Goal: Task Accomplishment & Management: Complete application form

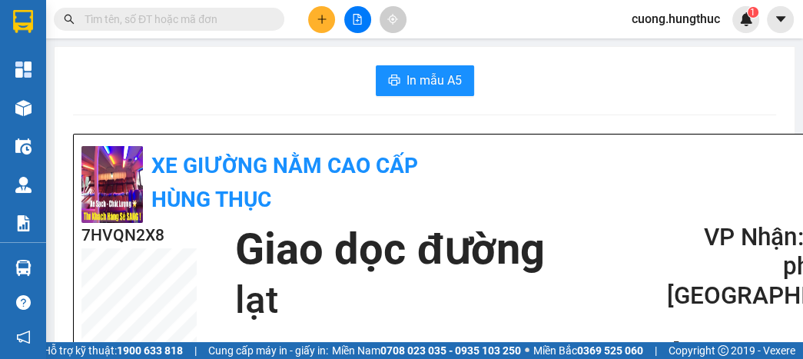
click at [320, 19] on icon "plus" at bounding box center [321, 19] width 11 height 11
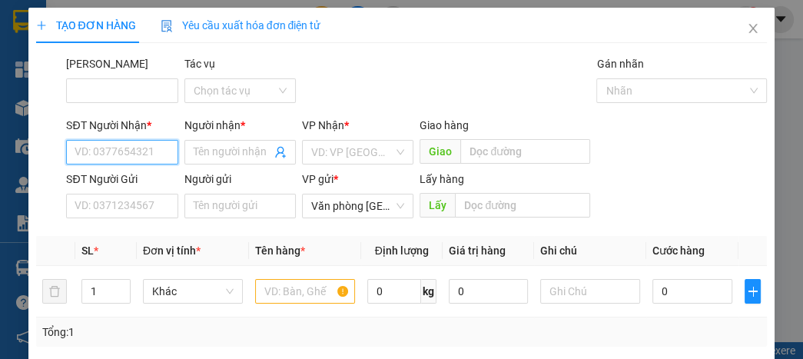
click at [137, 146] on input "SĐT Người Nhận *" at bounding box center [121, 152] width 111 height 25
type input "0975405234"
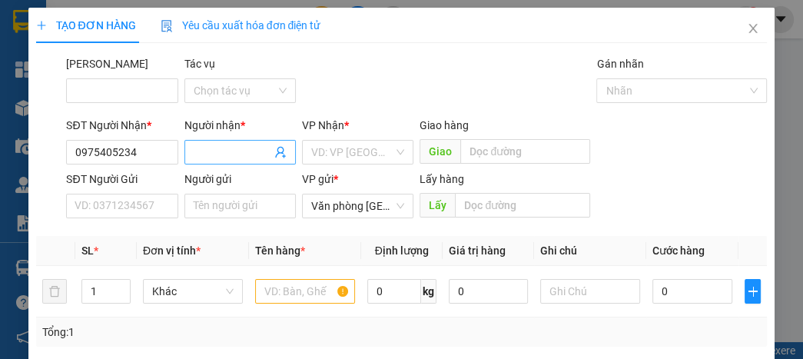
click at [227, 151] on input "Người nhận *" at bounding box center [233, 152] width 78 height 17
type input "long hiền"
click at [356, 141] on input "search" at bounding box center [352, 152] width 82 height 23
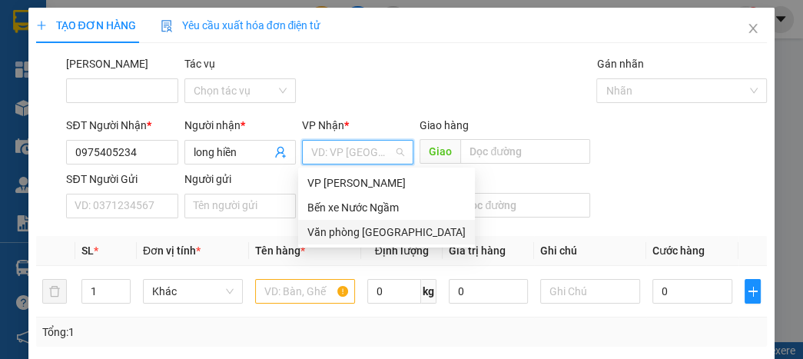
drag, startPoint x: 370, startPoint y: 234, endPoint x: 366, endPoint y: 217, distance: 17.5
click at [369, 234] on div "Văn phòng [GEOGRAPHIC_DATA]" at bounding box center [386, 231] width 158 height 17
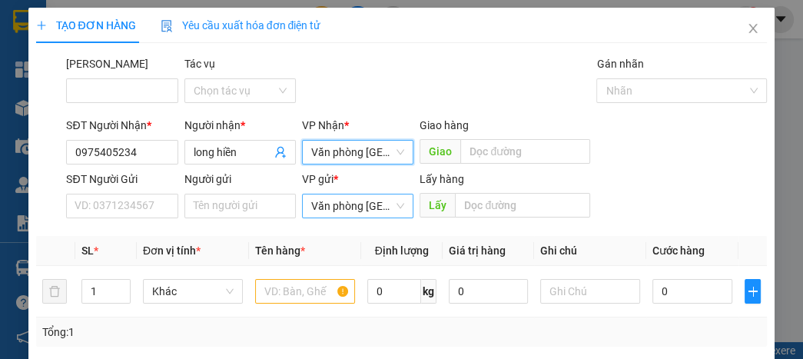
click at [363, 209] on span "Văn phòng [GEOGRAPHIC_DATA]" at bounding box center [357, 205] width 93 height 23
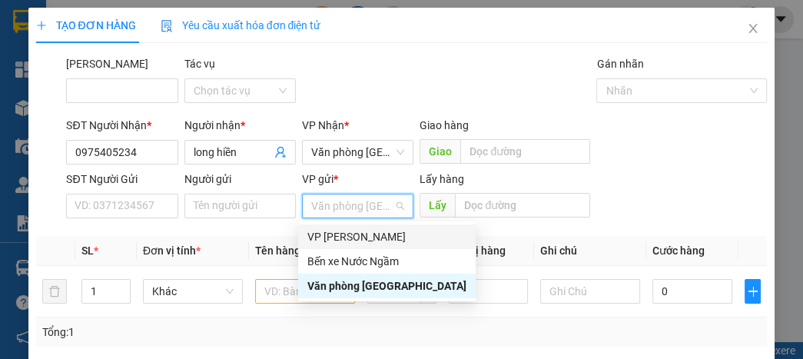
click at [362, 231] on div "VP [PERSON_NAME]" at bounding box center [386, 236] width 159 height 17
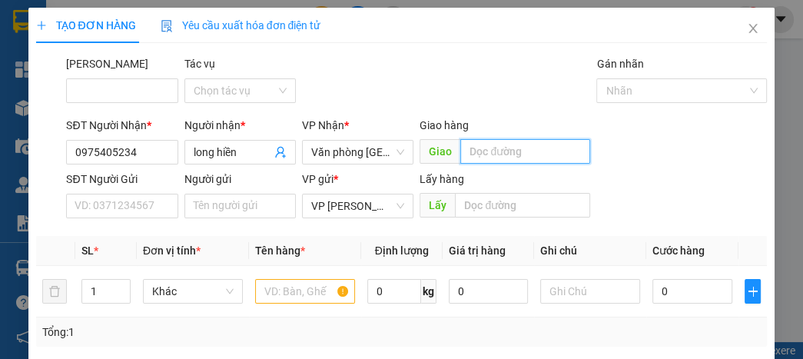
click at [476, 141] on input "text" at bounding box center [525, 151] width 130 height 25
type input "lạt"
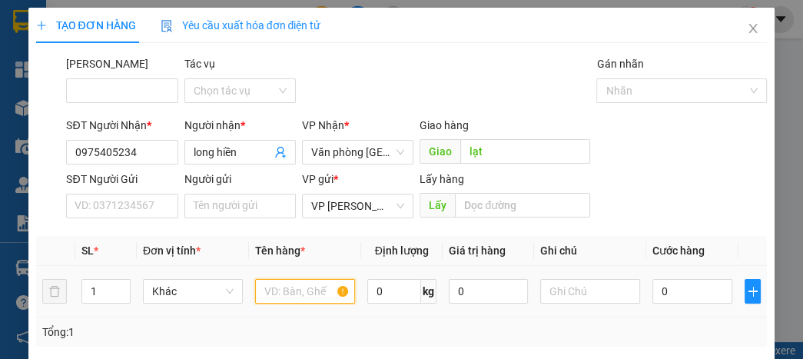
click at [270, 300] on input "text" at bounding box center [305, 291] width 100 height 25
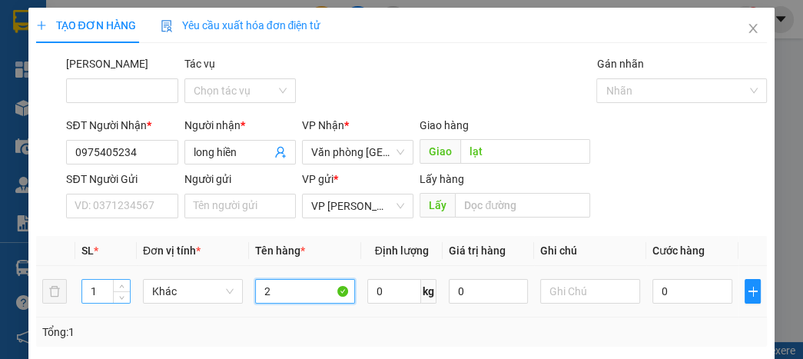
type input "2"
click at [101, 290] on input "1" at bounding box center [106, 291] width 48 height 23
click at [118, 281] on span "Increase Value" at bounding box center [121, 287] width 17 height 14
type input "2"
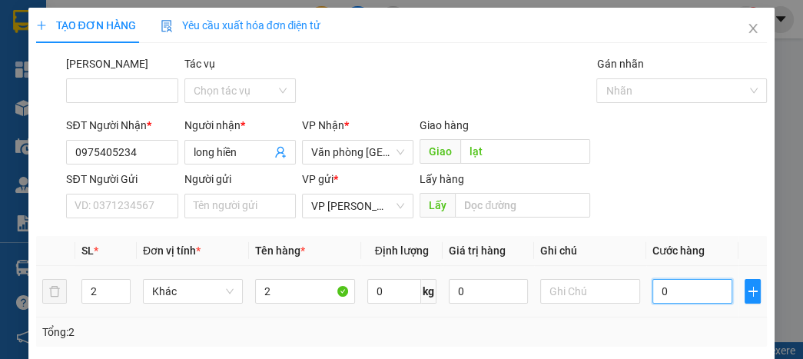
click at [690, 296] on input "0" at bounding box center [691, 291] width 79 height 25
type input "2"
type input "20"
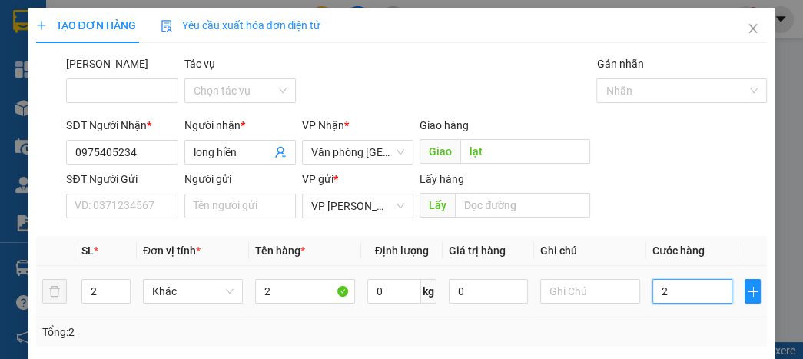
type input "20"
type input "200"
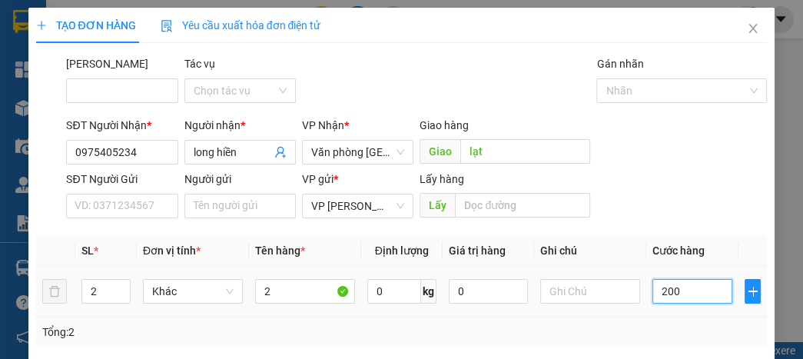
type input "2.000"
type input "20.000"
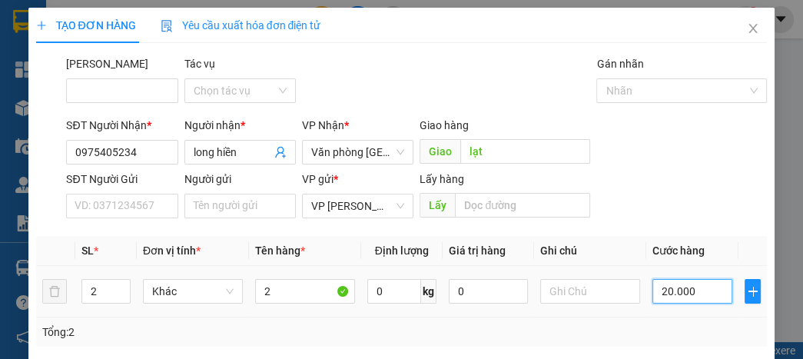
type input "20.000"
type input "200.000"
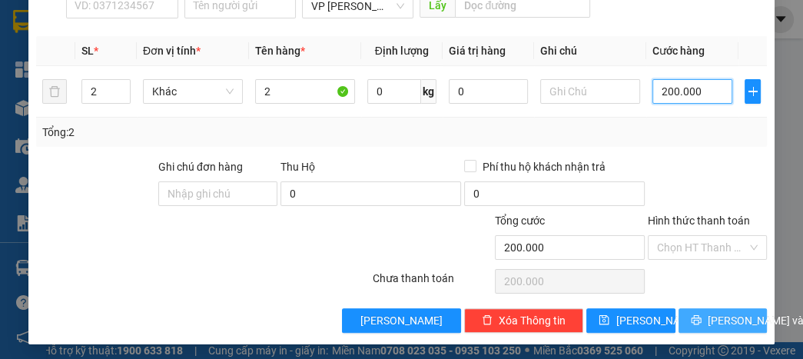
scroll to position [202, 0]
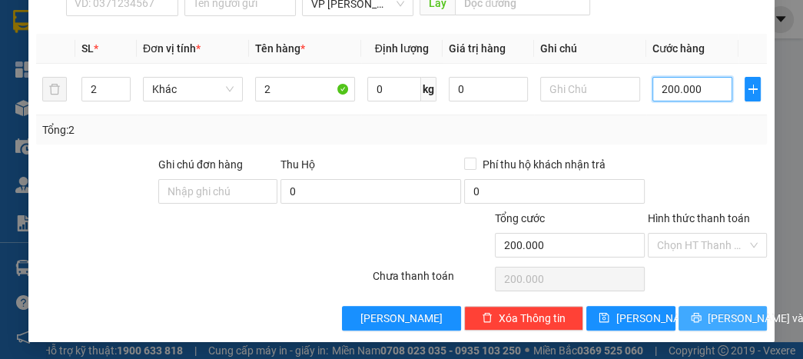
type input "200.000"
click at [710, 316] on span "[PERSON_NAME] và In" at bounding box center [761, 318] width 108 height 17
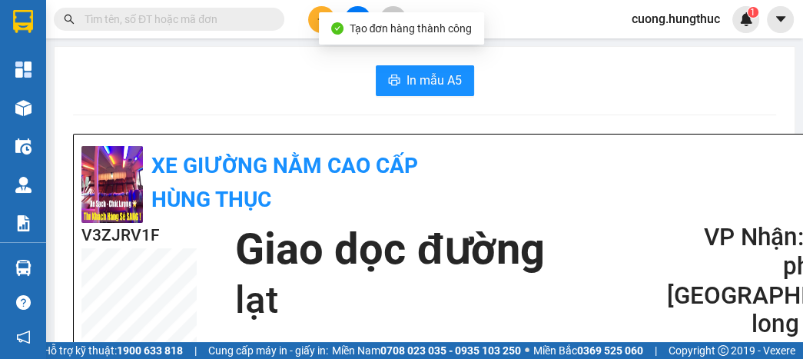
click at [422, 89] on span "In mẫu A5" at bounding box center [433, 80] width 55 height 19
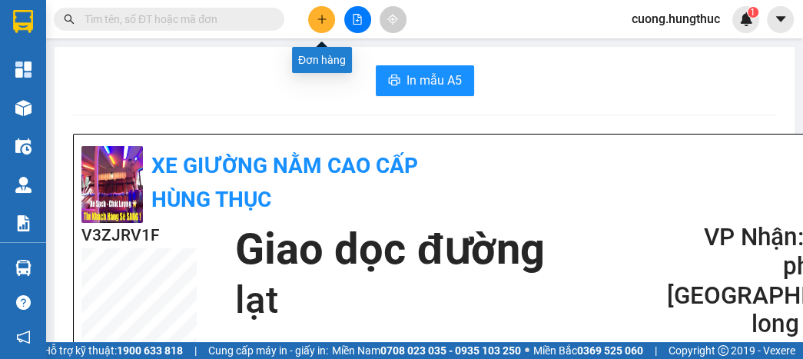
click at [313, 15] on button at bounding box center [321, 19] width 27 height 27
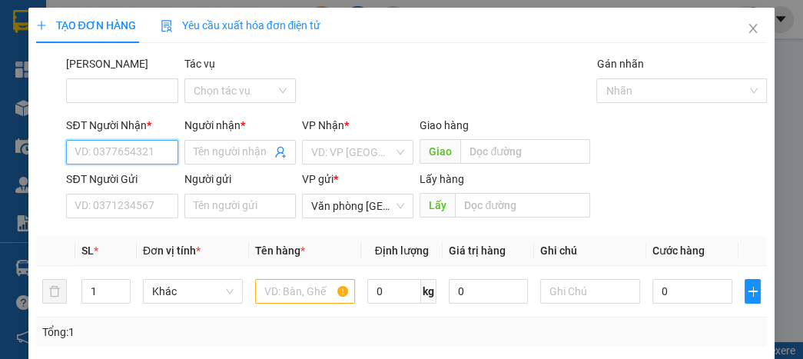
click at [106, 147] on input "SĐT Người Nhận *" at bounding box center [121, 152] width 111 height 25
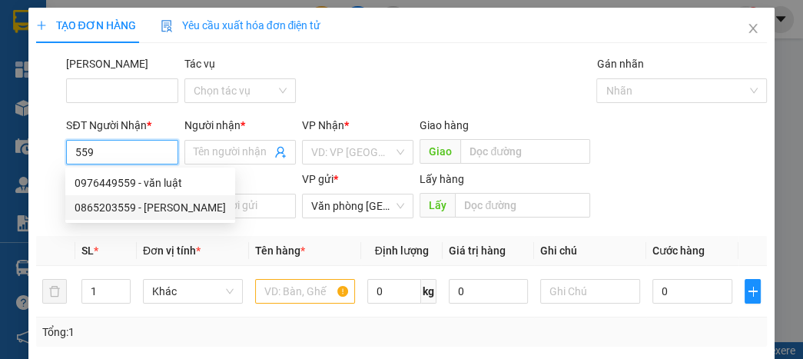
click at [114, 204] on div "0865203559 - [PERSON_NAME]" at bounding box center [149, 207] width 151 height 17
type input "0865203559"
type input "[PERSON_NAME]"
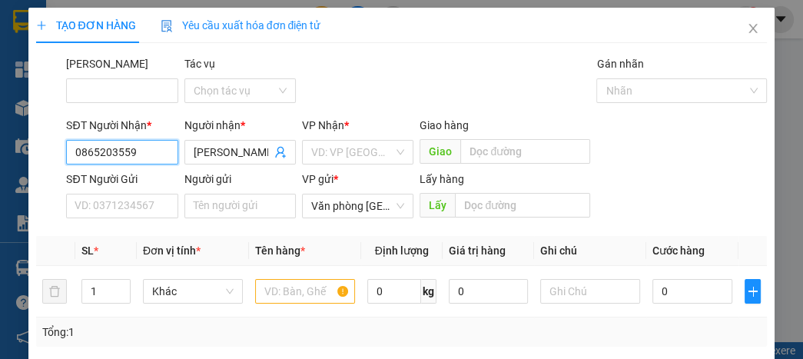
type input "0865203559"
click at [362, 135] on div "VP Nhận *" at bounding box center [357, 128] width 111 height 23
click at [349, 166] on div "VP Nhận * VD: VP [GEOGRAPHIC_DATA]" at bounding box center [357, 144] width 111 height 54
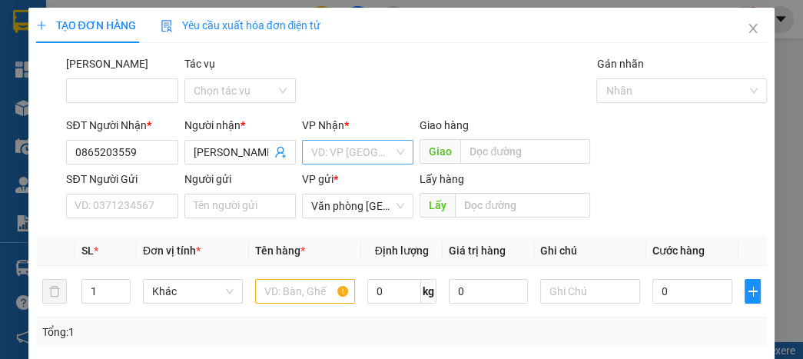
drag, startPoint x: 359, startPoint y: 126, endPoint x: 354, endPoint y: 141, distance: 15.3
click at [357, 131] on div "VP Nhận *" at bounding box center [357, 125] width 111 height 17
click at [352, 155] on input "search" at bounding box center [352, 152] width 82 height 23
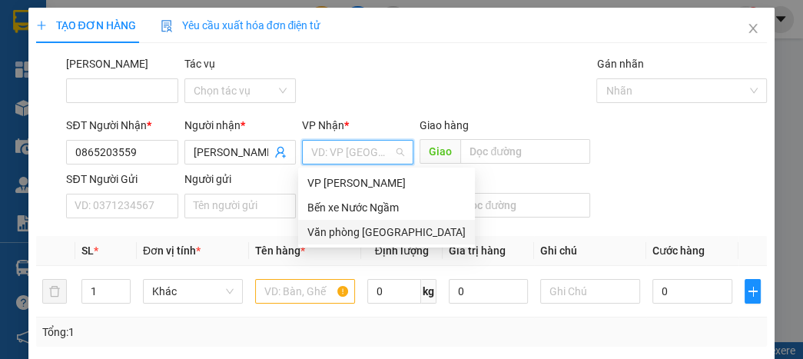
click at [361, 240] on div "Văn phòng [GEOGRAPHIC_DATA]" at bounding box center [386, 232] width 177 height 25
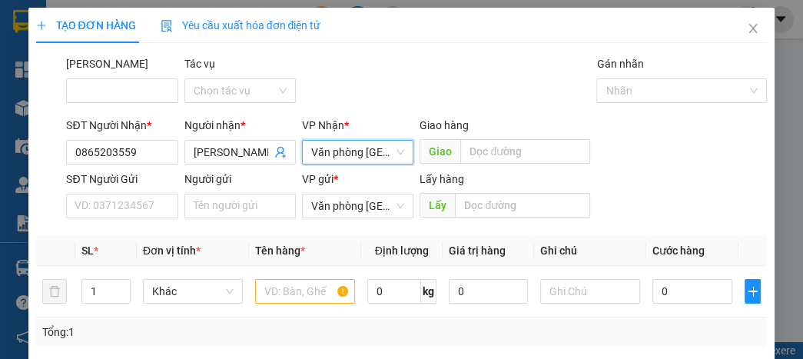
click at [349, 193] on div "VP gửi *" at bounding box center [357, 182] width 111 height 23
click at [352, 209] on span "Văn phòng [GEOGRAPHIC_DATA]" at bounding box center [357, 205] width 93 height 23
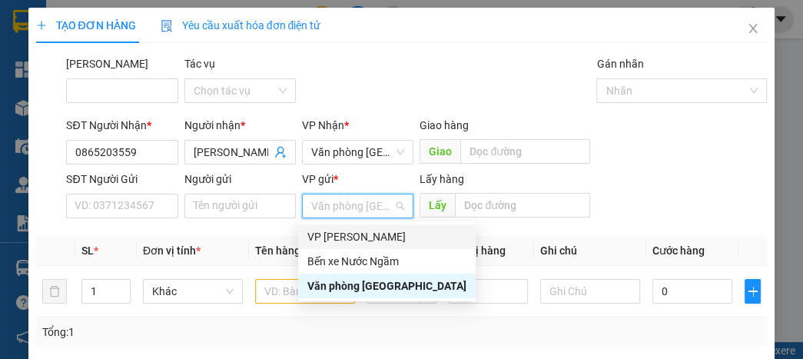
click at [352, 235] on div "VP [PERSON_NAME]" at bounding box center [386, 236] width 159 height 17
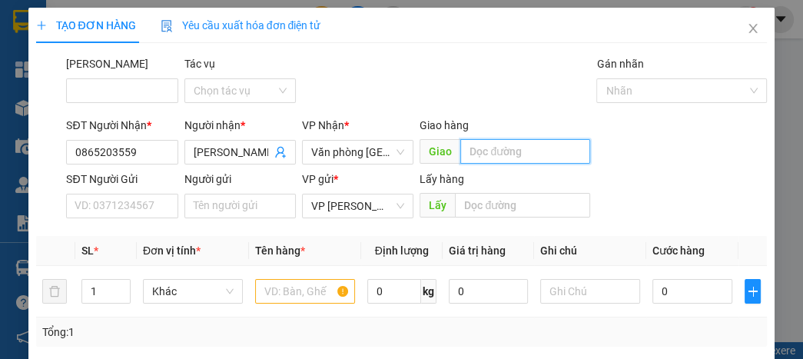
click at [492, 149] on input "text" at bounding box center [525, 151] width 130 height 25
type input "nghĩa thái"
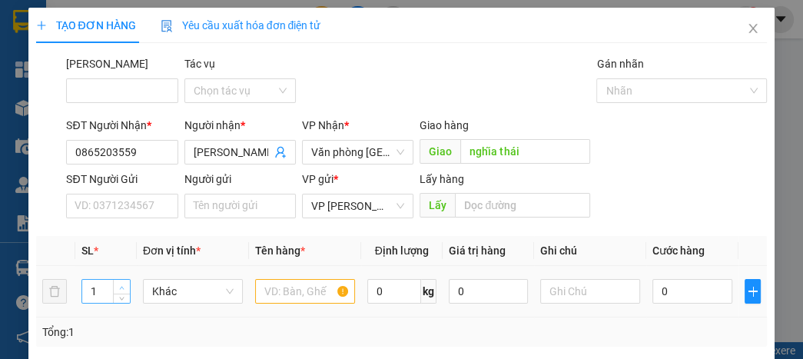
type input "2"
click at [124, 283] on span "up" at bounding box center [122, 287] width 9 height 9
click at [307, 295] on input "text" at bounding box center [305, 291] width 100 height 25
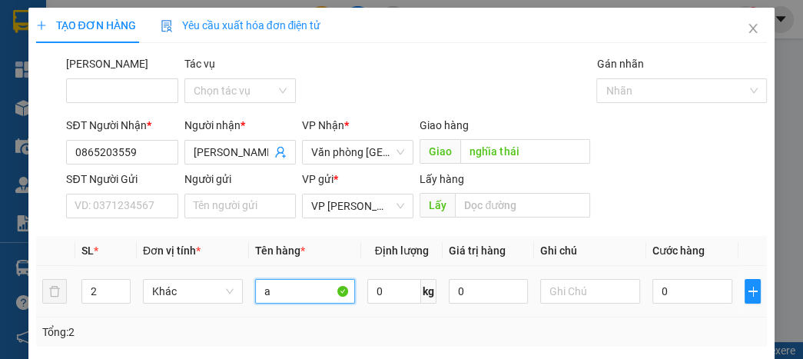
type input "a"
type input "01"
type input "1"
type input "010"
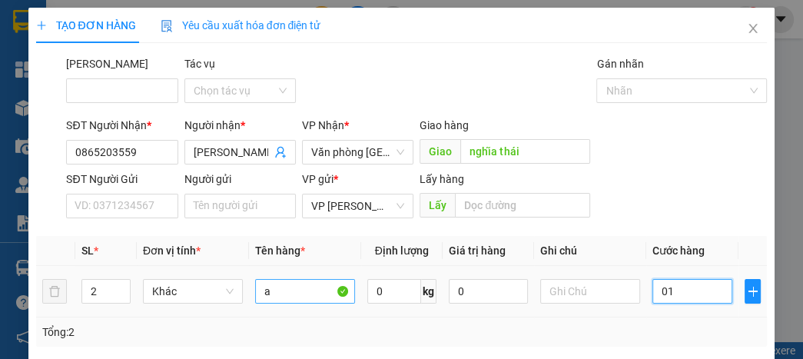
type input "10"
type input "0.100"
type input "100"
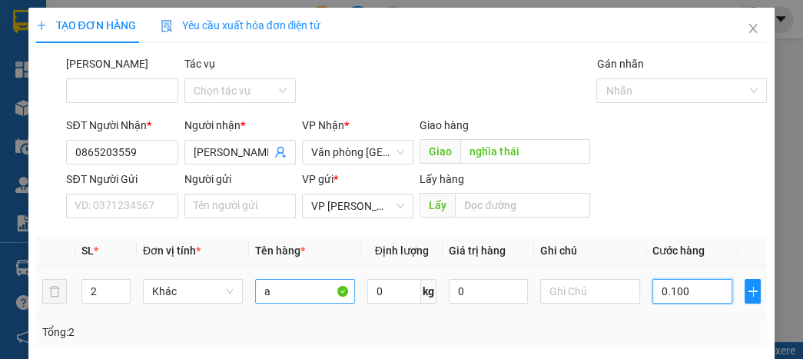
type input "01.000"
type input "1.000"
type input "010.000"
type input "10.000"
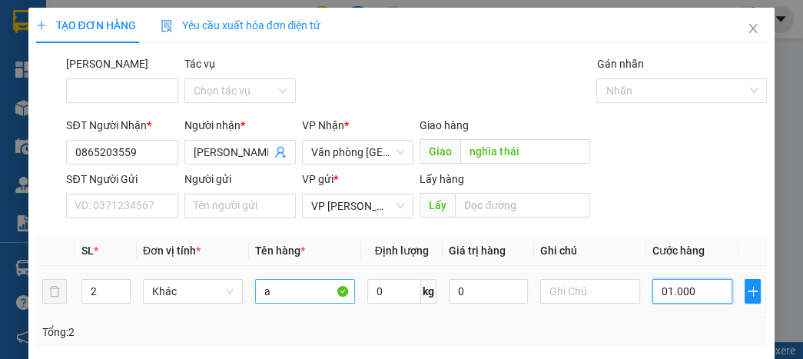
type input "10.000"
type input "0.100.000"
type input "100.000"
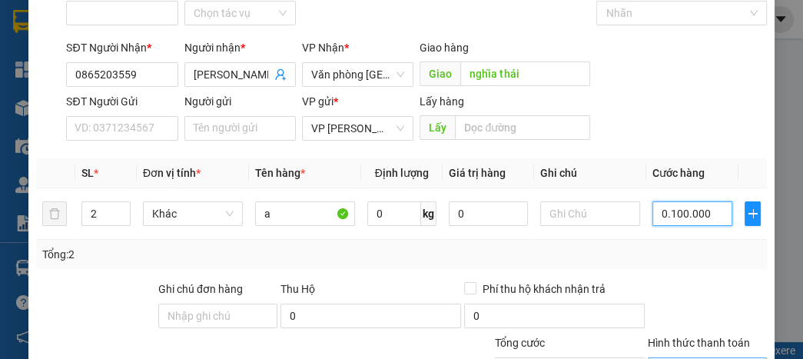
scroll to position [184, 0]
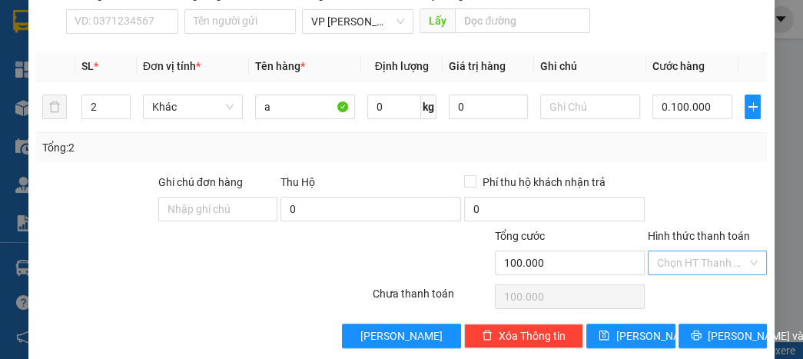
click at [686, 267] on input "Hình thức thanh toán" at bounding box center [702, 262] width 90 height 23
type input "100.000"
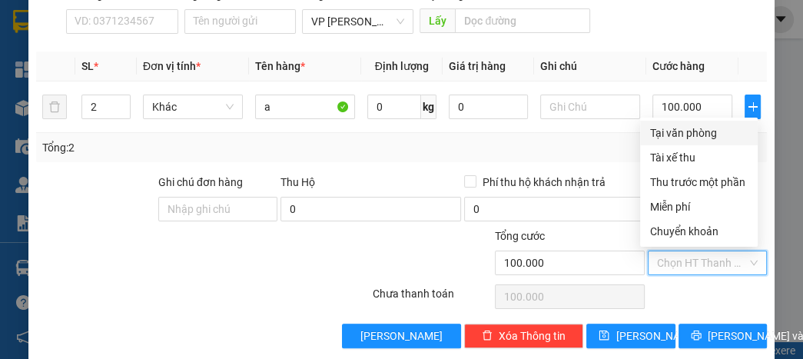
click at [685, 263] on input "Hình thức thanh toán" at bounding box center [702, 262] width 90 height 23
click at [676, 172] on div "Thu trước một phần" at bounding box center [699, 182] width 118 height 25
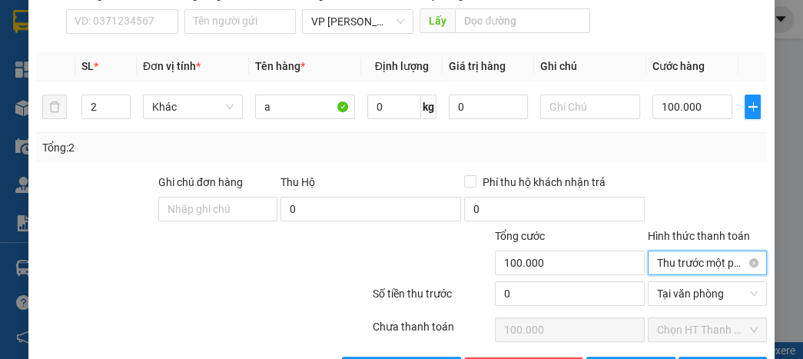
click at [669, 258] on span "Thu trước một phần" at bounding box center [707, 262] width 101 height 23
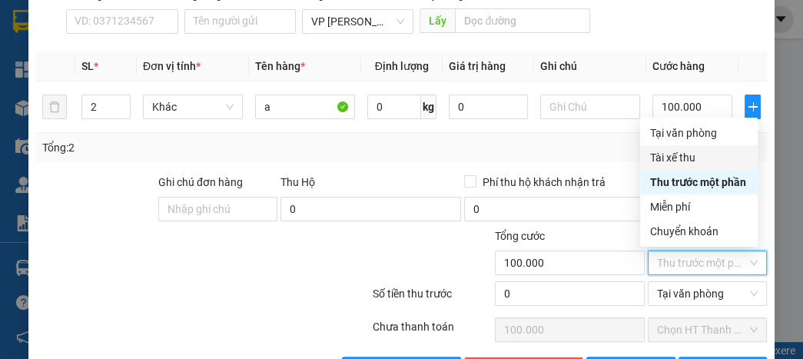
click at [687, 159] on div "Tài xế thu" at bounding box center [698, 157] width 99 height 17
type input "0"
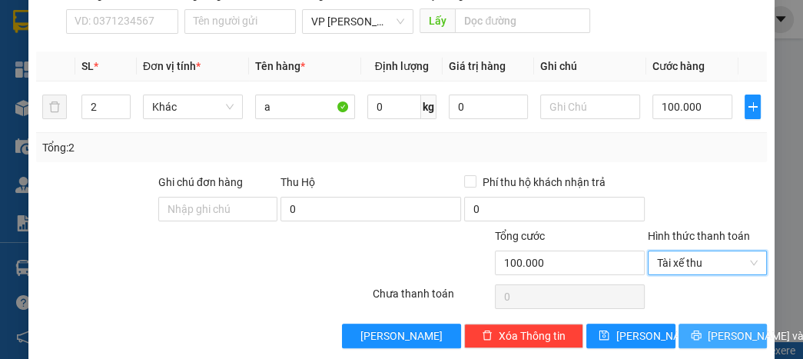
click at [707, 333] on span "[PERSON_NAME] và In" at bounding box center [761, 335] width 108 height 17
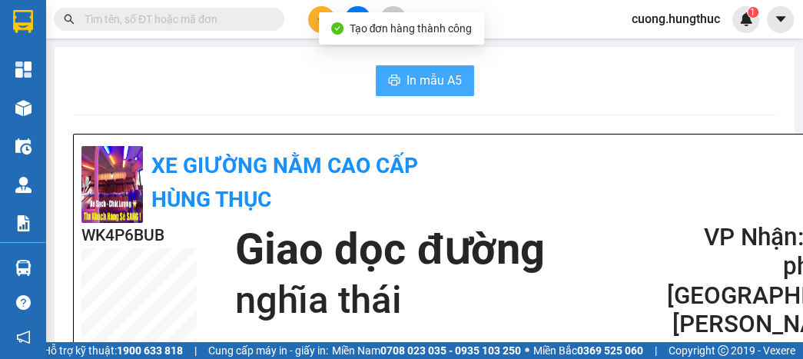
click at [419, 66] on button "In mẫu A5" at bounding box center [425, 80] width 98 height 31
click at [427, 73] on span "In mẫu A5" at bounding box center [433, 80] width 55 height 19
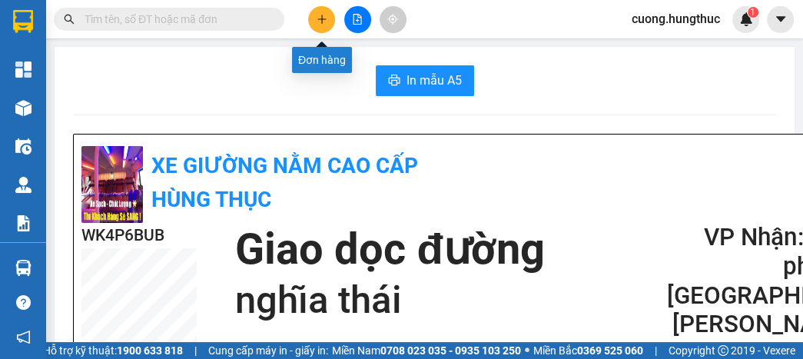
click at [325, 18] on icon "plus" at bounding box center [321, 18] width 8 height 1
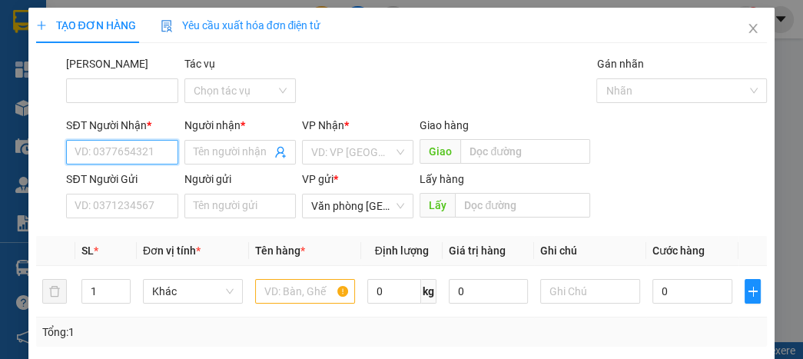
click at [149, 149] on input "SĐT Người Nhận *" at bounding box center [121, 152] width 111 height 25
type input "0961817493"
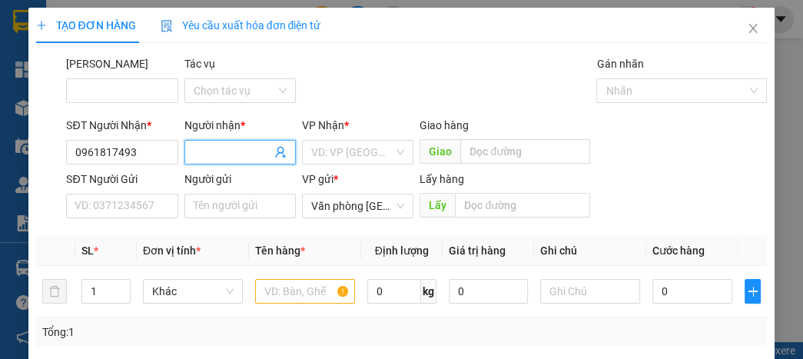
click at [215, 147] on input "Người nhận *" at bounding box center [233, 152] width 78 height 17
type input "a"
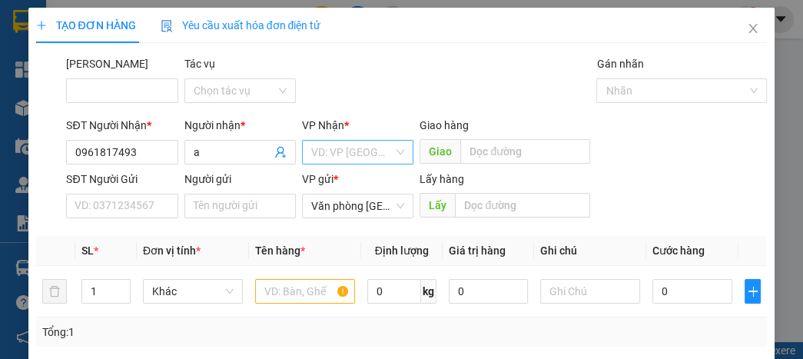
click at [354, 155] on input "search" at bounding box center [352, 152] width 82 height 23
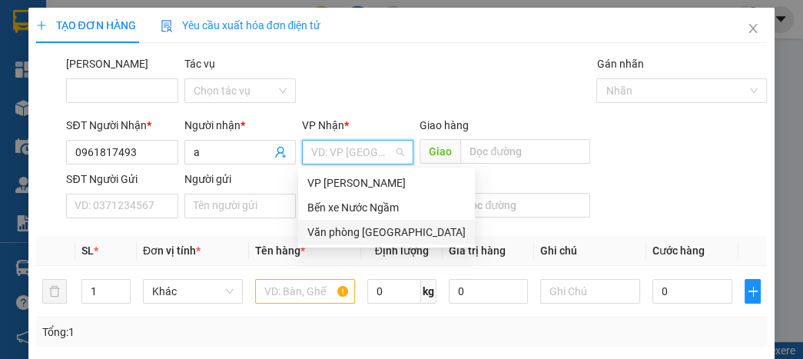
click at [349, 233] on div "Văn phòng [GEOGRAPHIC_DATA]" at bounding box center [386, 231] width 158 height 17
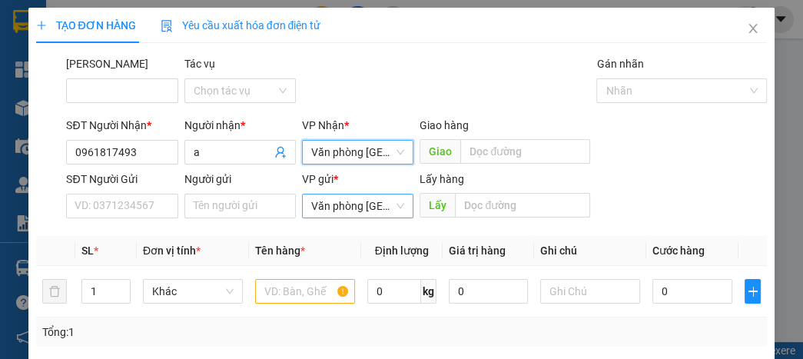
click at [344, 203] on span "Văn phòng [GEOGRAPHIC_DATA]" at bounding box center [357, 205] width 93 height 23
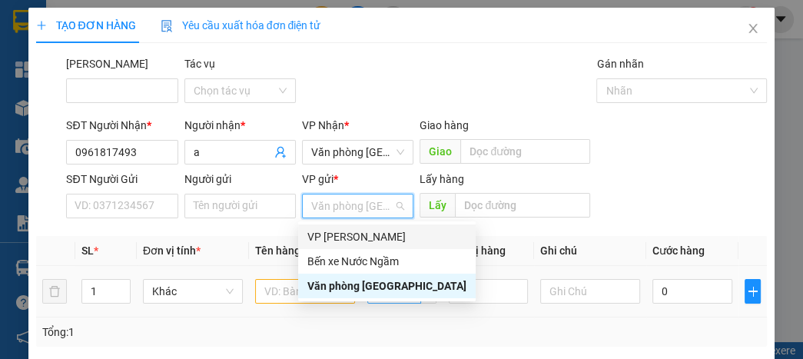
drag, startPoint x: 338, startPoint y: 239, endPoint x: 387, endPoint y: 295, distance: 74.6
click at [333, 235] on div "VP [PERSON_NAME]" at bounding box center [386, 236] width 159 height 17
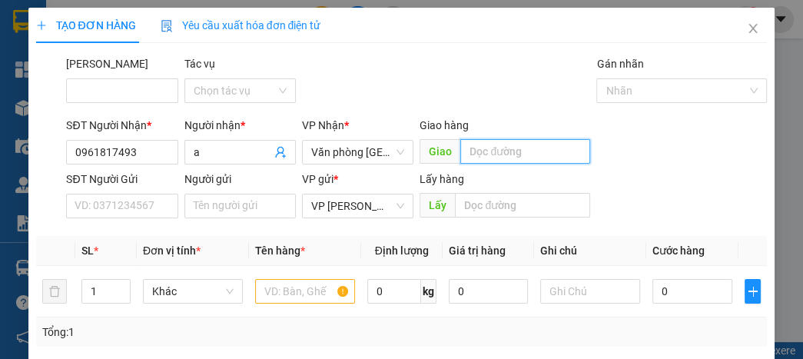
drag, startPoint x: 485, startPoint y: 138, endPoint x: 490, endPoint y: 147, distance: 10.3
click at [489, 141] on input "text" at bounding box center [525, 151] width 130 height 25
click at [490, 147] on input "text" at bounding box center [525, 151] width 130 height 25
type input "d"
type input "đông lào"
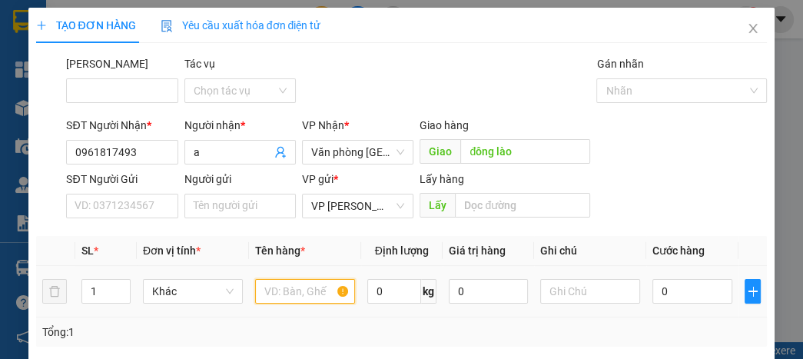
click at [295, 293] on input "text" at bounding box center [305, 291] width 100 height 25
type input "a"
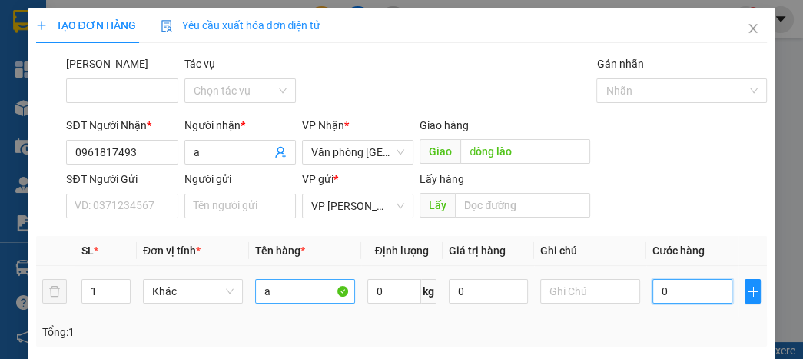
type input "1"
type input "10"
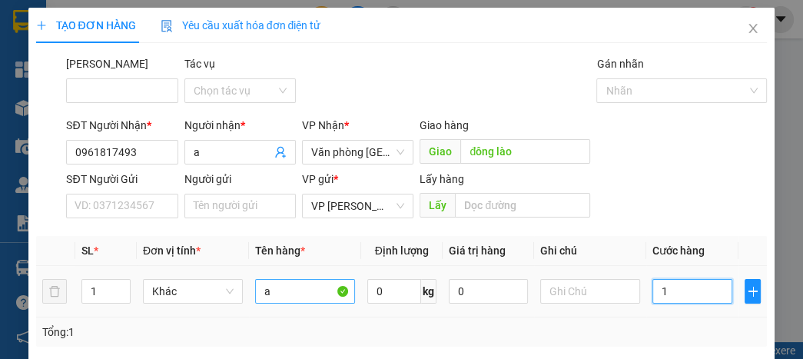
type input "10"
type input "100"
type input "1.000"
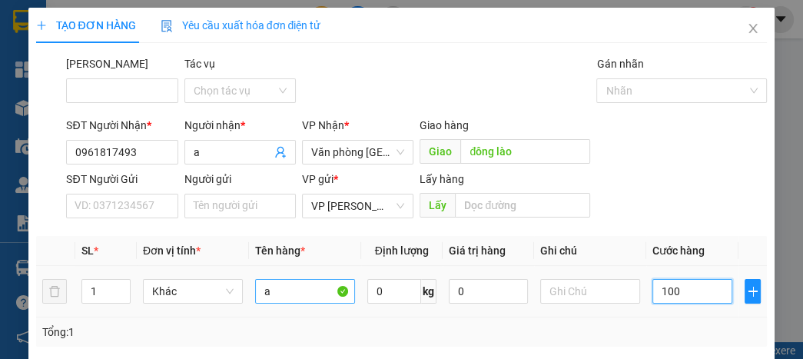
type input "1.000"
type input "10.000"
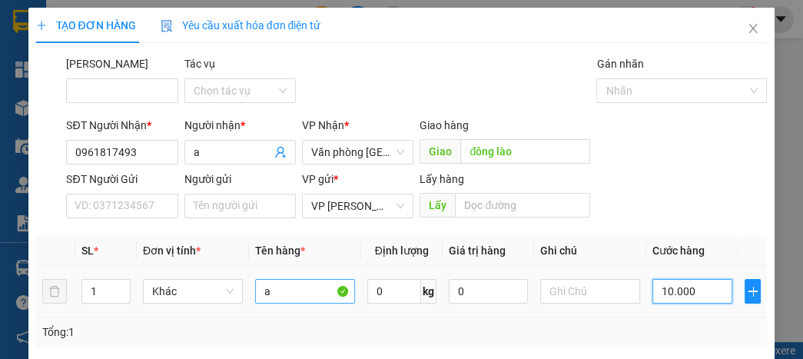
type input "100.000"
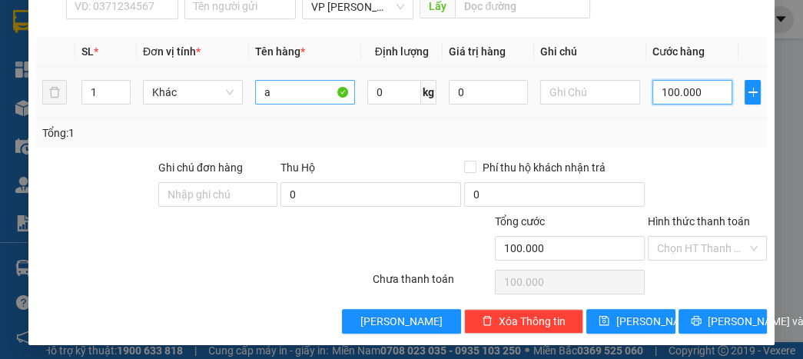
scroll to position [202, 0]
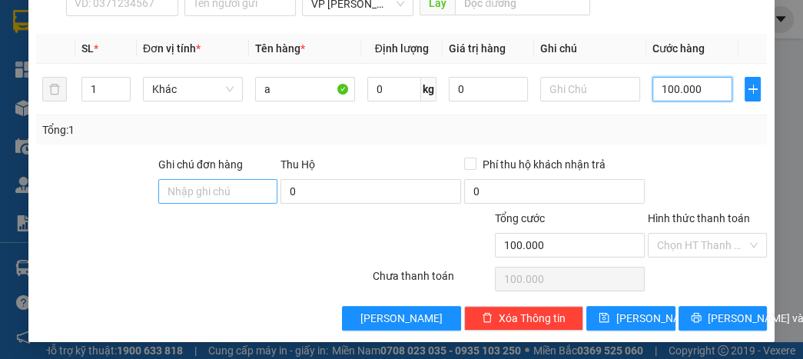
type input "100.000"
click at [216, 194] on input "Ghi chú đơn hàng" at bounding box center [217, 191] width 119 height 25
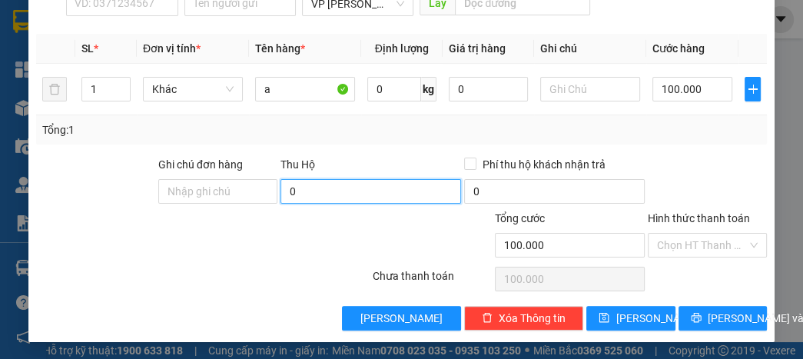
click at [302, 190] on input "0" at bounding box center [370, 191] width 180 height 25
type input "1.600.000"
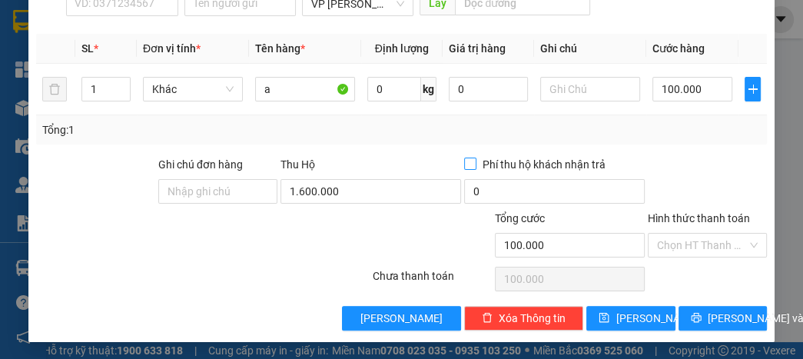
click at [513, 165] on span "Phí thu hộ khách nhận trả" at bounding box center [543, 164] width 135 height 17
click at [475, 165] on input "Phí thu hộ khách nhận trả" at bounding box center [469, 162] width 11 height 11
checkbox input "true"
click at [699, 317] on button "[PERSON_NAME] và In" at bounding box center [722, 318] width 88 height 25
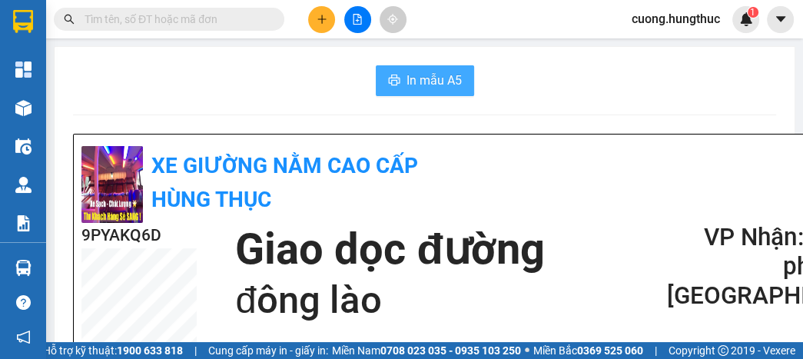
click at [406, 81] on span "In mẫu A5" at bounding box center [433, 80] width 55 height 19
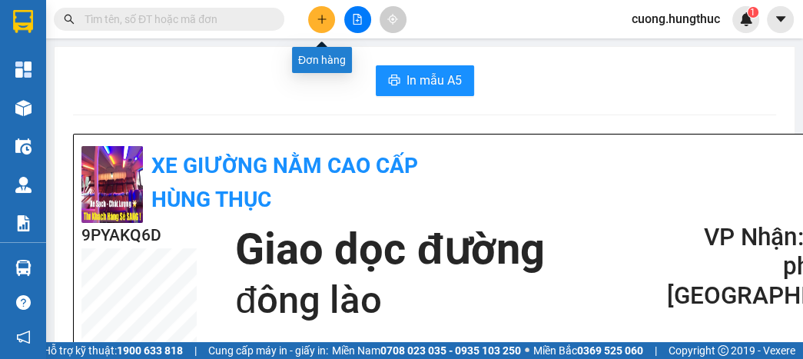
click at [318, 28] on button at bounding box center [321, 19] width 27 height 27
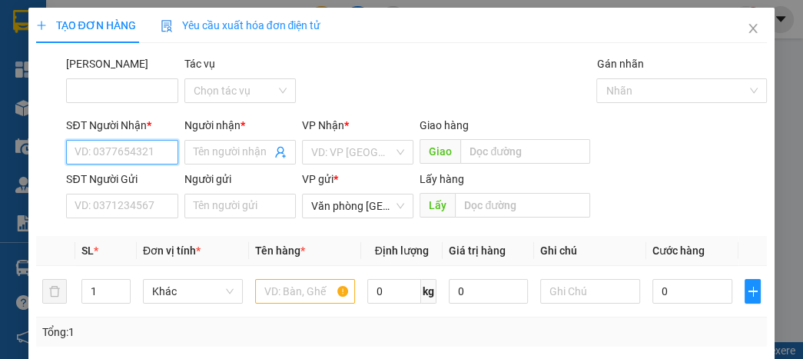
click at [148, 157] on input "SĐT Người Nhận *" at bounding box center [121, 152] width 111 height 25
click at [120, 156] on input "0839" at bounding box center [121, 152] width 111 height 25
type input "0839520789"
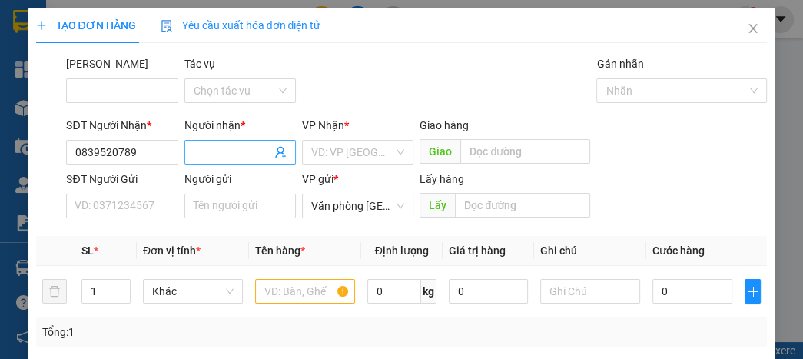
click at [203, 151] on input "Người nhận *" at bounding box center [233, 152] width 78 height 17
type input "a"
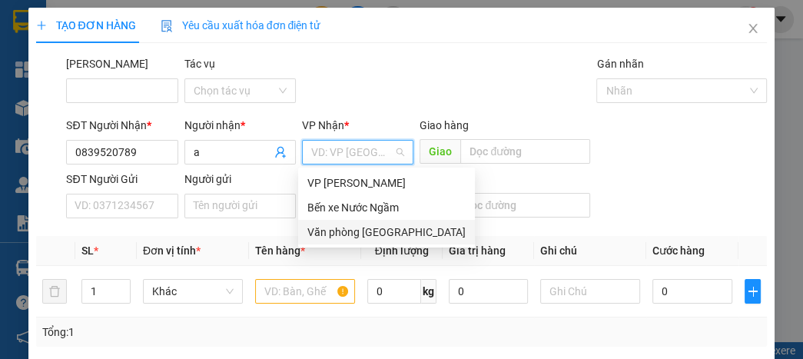
click at [366, 243] on div "Văn phòng [GEOGRAPHIC_DATA]" at bounding box center [386, 232] width 177 height 25
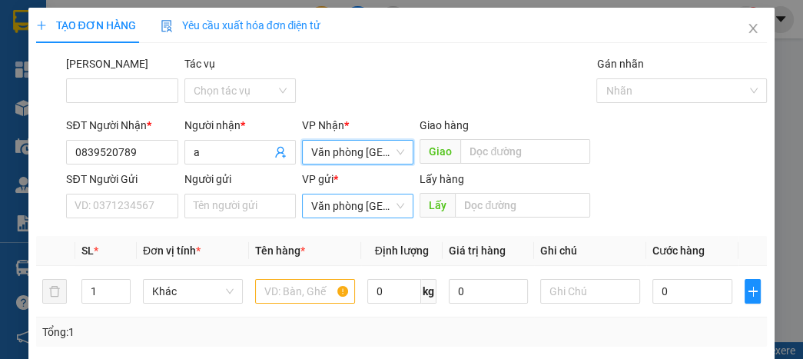
click at [353, 212] on span "Văn phòng [GEOGRAPHIC_DATA]" at bounding box center [357, 205] width 93 height 23
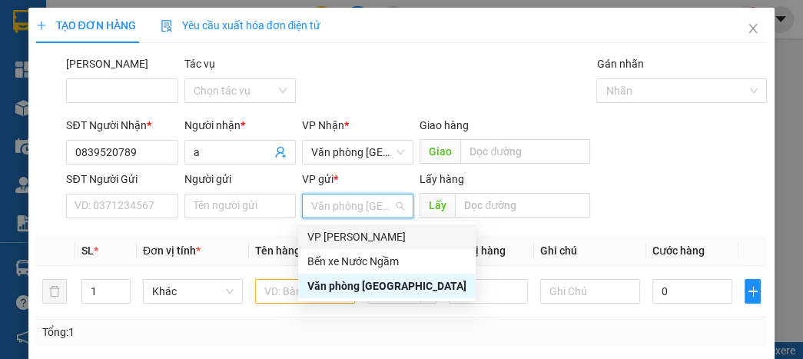
click at [351, 233] on div "VP [PERSON_NAME]" at bounding box center [386, 236] width 159 height 17
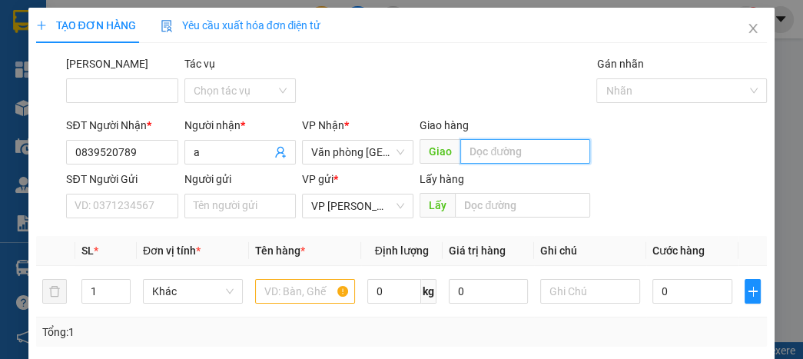
click at [502, 146] on input "text" at bounding box center [525, 151] width 130 height 25
type input "lạt"
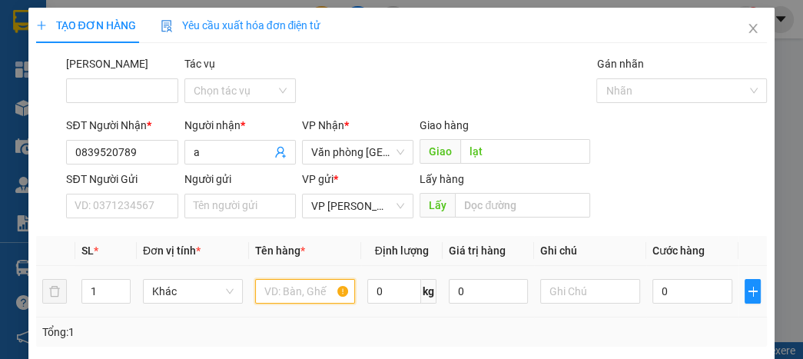
click at [288, 296] on input "text" at bounding box center [305, 291] width 100 height 25
type input "a"
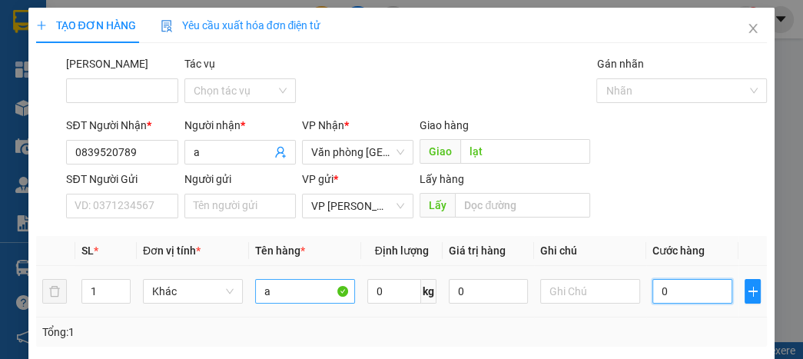
type input "1"
type input "10"
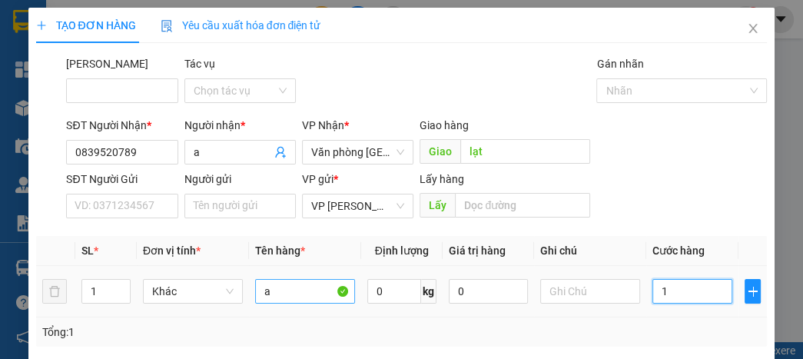
type input "10"
type input "100"
type input "1.000"
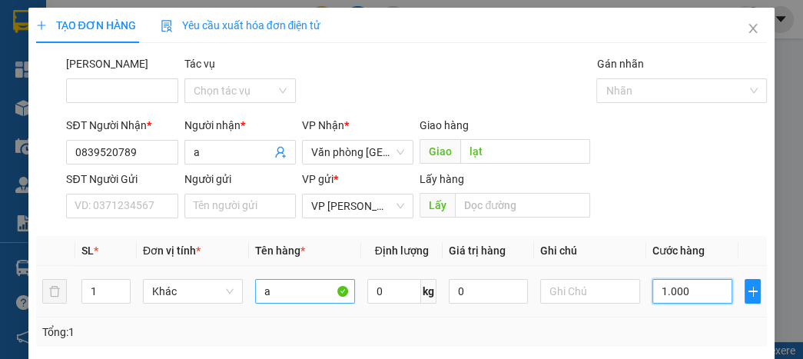
type input "1.000"
type input "10.000"
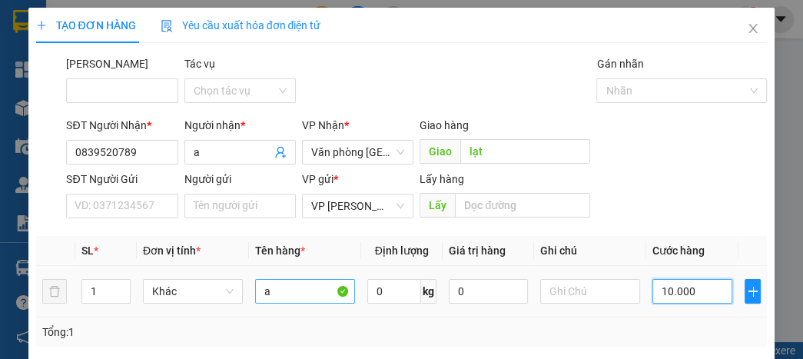
type input "100.000"
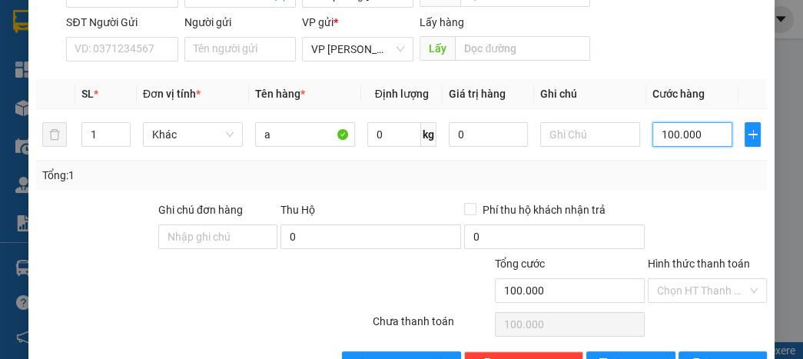
scroll to position [202, 0]
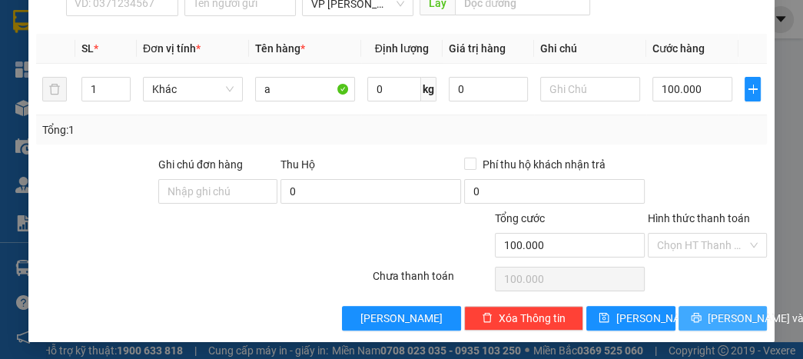
click at [710, 310] on span "[PERSON_NAME] và In" at bounding box center [761, 318] width 108 height 17
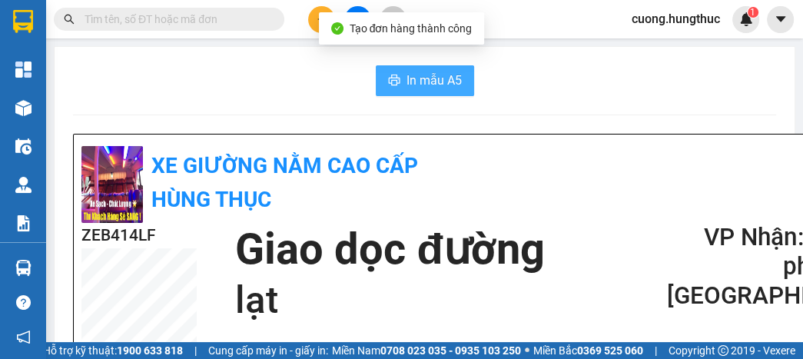
click at [451, 82] on span "In mẫu A5" at bounding box center [433, 80] width 55 height 19
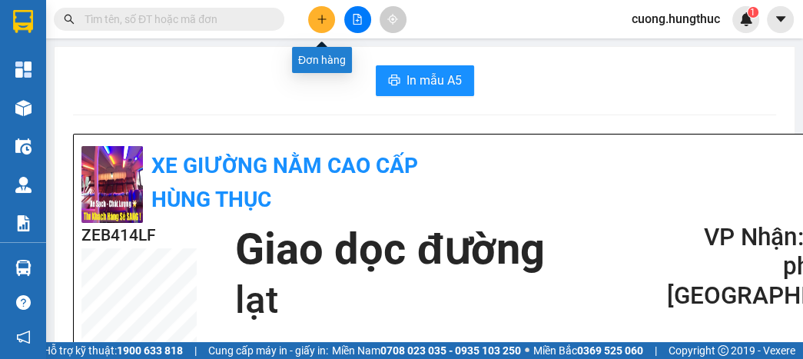
click at [322, 21] on icon "plus" at bounding box center [321, 19] width 1 height 8
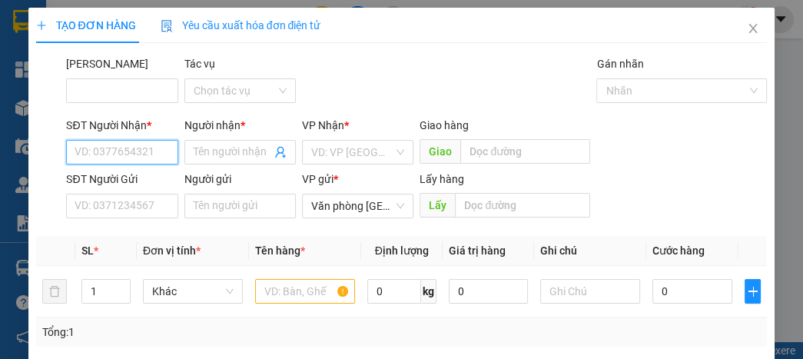
click at [151, 147] on input "SĐT Người Nhận *" at bounding box center [121, 152] width 111 height 25
click at [154, 184] on div "0988322806 - anh công" at bounding box center [131, 182] width 114 height 17
type input "0988322806"
type input "anh công"
type input "0988322806"
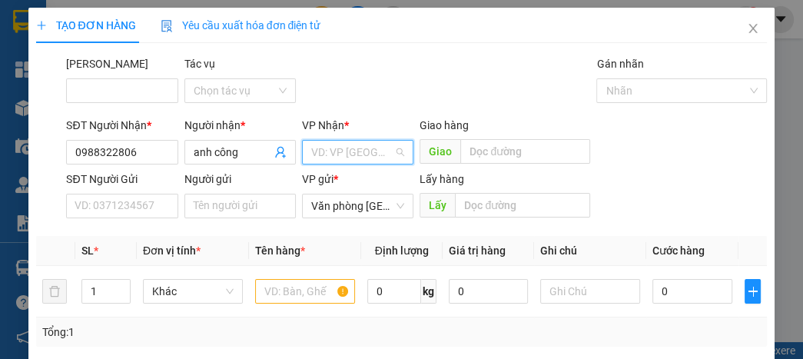
drag, startPoint x: 323, startPoint y: 153, endPoint x: 332, endPoint y: 186, distance: 34.1
click at [324, 154] on input "search" at bounding box center [352, 152] width 82 height 23
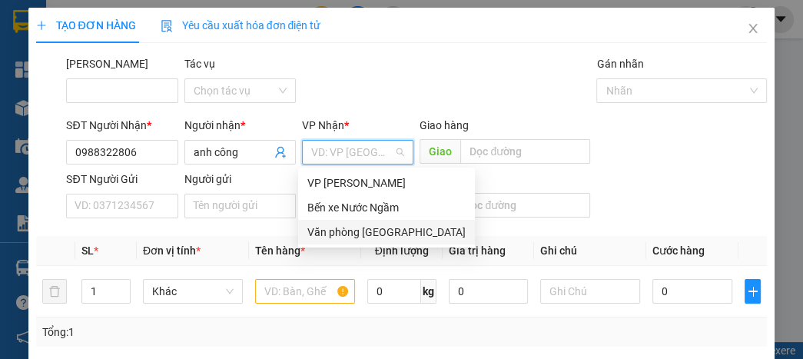
drag, startPoint x: 341, startPoint y: 232, endPoint x: 342, endPoint y: 217, distance: 15.4
click at [341, 230] on div "Văn phòng [GEOGRAPHIC_DATA]" at bounding box center [386, 231] width 158 height 17
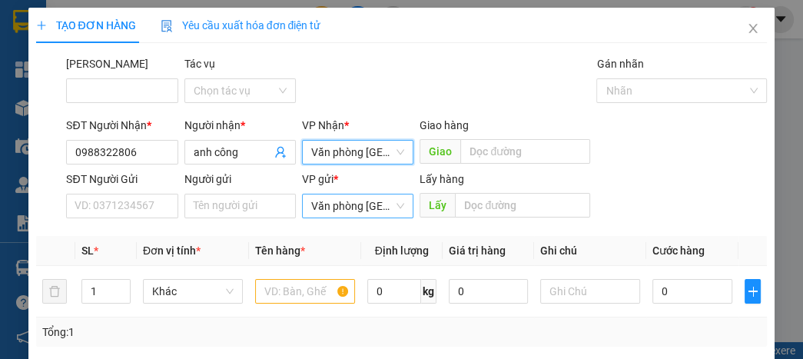
drag, startPoint x: 342, startPoint y: 207, endPoint x: 337, endPoint y: 216, distance: 10.3
click at [341, 207] on span "Văn phòng [GEOGRAPHIC_DATA]" at bounding box center [357, 205] width 93 height 23
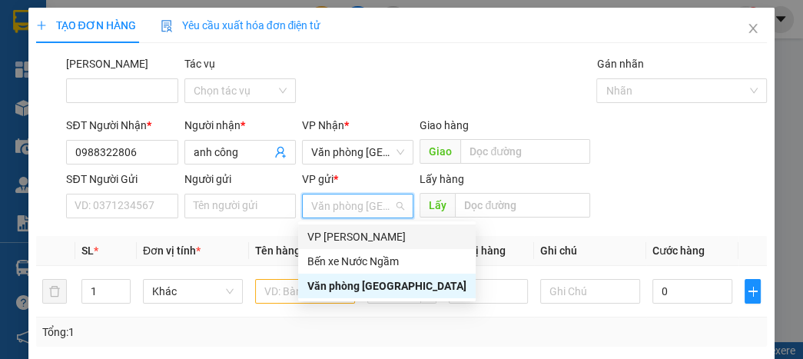
drag, startPoint x: 336, startPoint y: 232, endPoint x: 372, endPoint y: 205, distance: 45.6
click at [338, 232] on div "VP [PERSON_NAME]" at bounding box center [386, 236] width 159 height 17
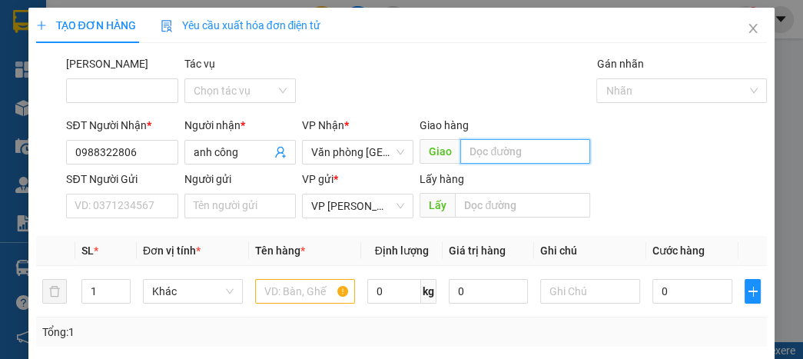
drag, startPoint x: 495, startPoint y: 151, endPoint x: 462, endPoint y: 160, distance: 33.5
click at [494, 151] on input "text" at bounding box center [525, 151] width 130 height 25
type input "nghịa bình"
click at [279, 276] on div at bounding box center [305, 291] width 100 height 31
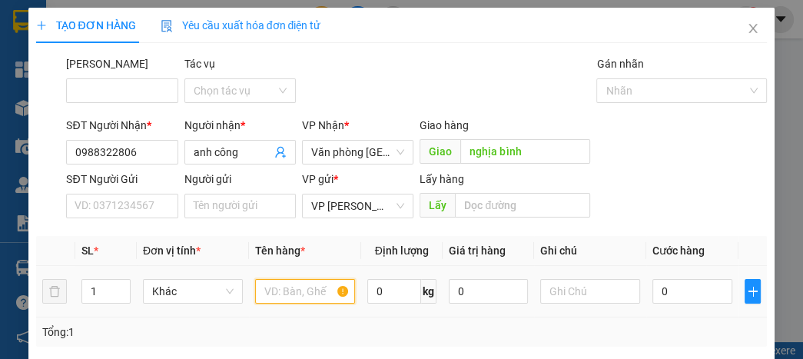
click at [286, 288] on input "text" at bounding box center [305, 291] width 100 height 25
type input "a"
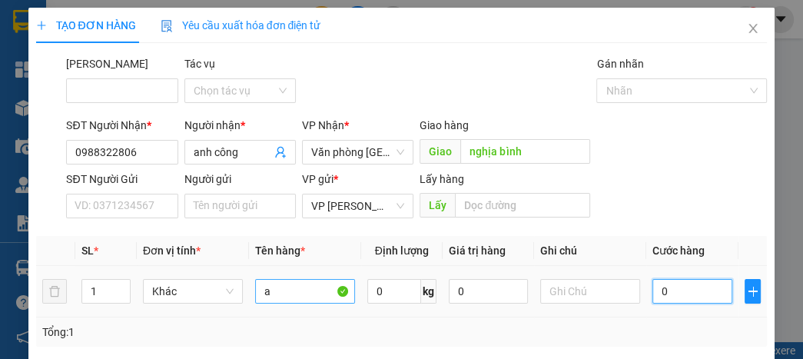
type input "5"
type input "50"
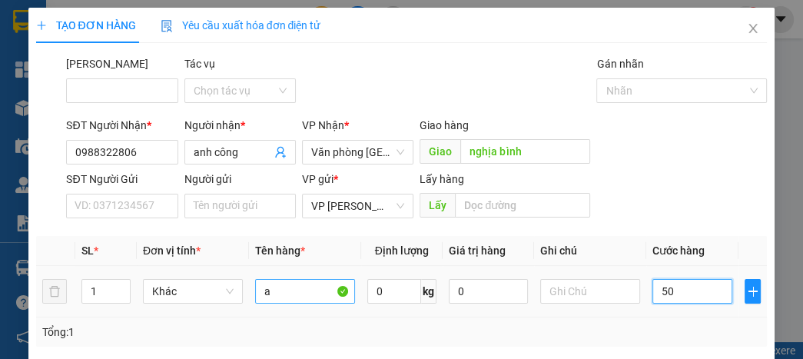
type input "50"
type input "500"
type input "5.000"
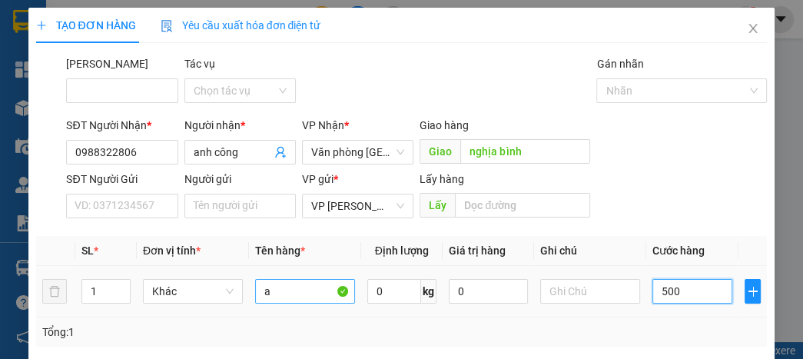
type input "5.000"
type input "50.000"
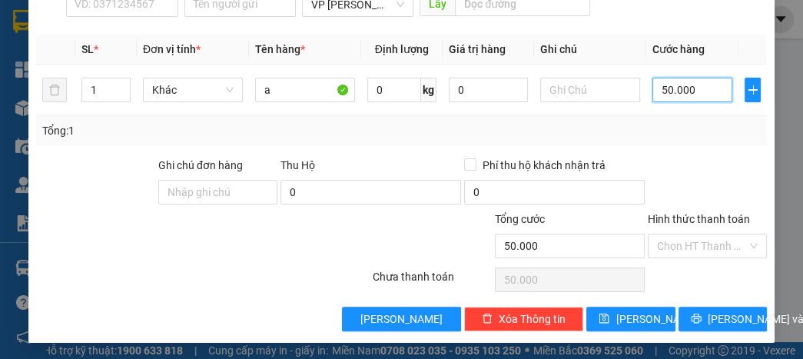
scroll to position [202, 0]
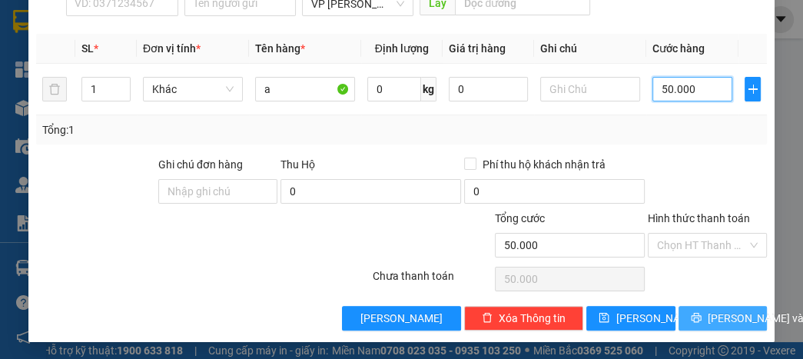
type input "50.000"
click at [713, 323] on span "[PERSON_NAME] và In" at bounding box center [761, 318] width 108 height 17
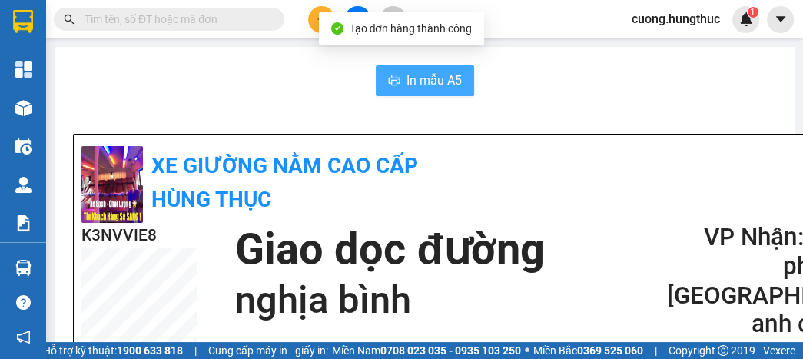
click at [442, 74] on span "In mẫu A5" at bounding box center [433, 80] width 55 height 19
